Goal: Information Seeking & Learning: Learn about a topic

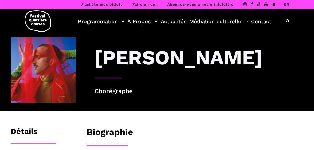
click at [191, 68] on h3 "[PERSON_NAME]" at bounding box center [177, 57] width 167 height 24
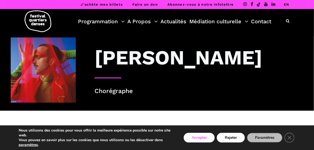
click at [193, 139] on button "Accepter" at bounding box center [198, 138] width 31 height 10
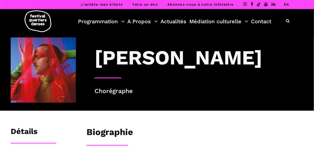
drag, startPoint x: 0, startPoint y: 0, endPoint x: 59, endPoint y: 68, distance: 90.2
click at [59, 68] on img at bounding box center [43, 69] width 65 height 65
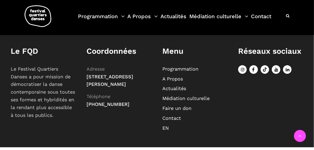
scroll to position [272, 0]
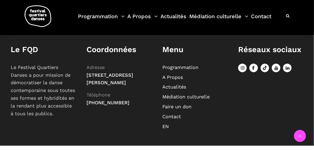
click at [128, 108] on div "Le FQD Le Festival Quartiers Danses a pour mission de démocratiser la danse con…" at bounding box center [157, 91] width 314 height 93
